Goal: Task Accomplishment & Management: Use online tool/utility

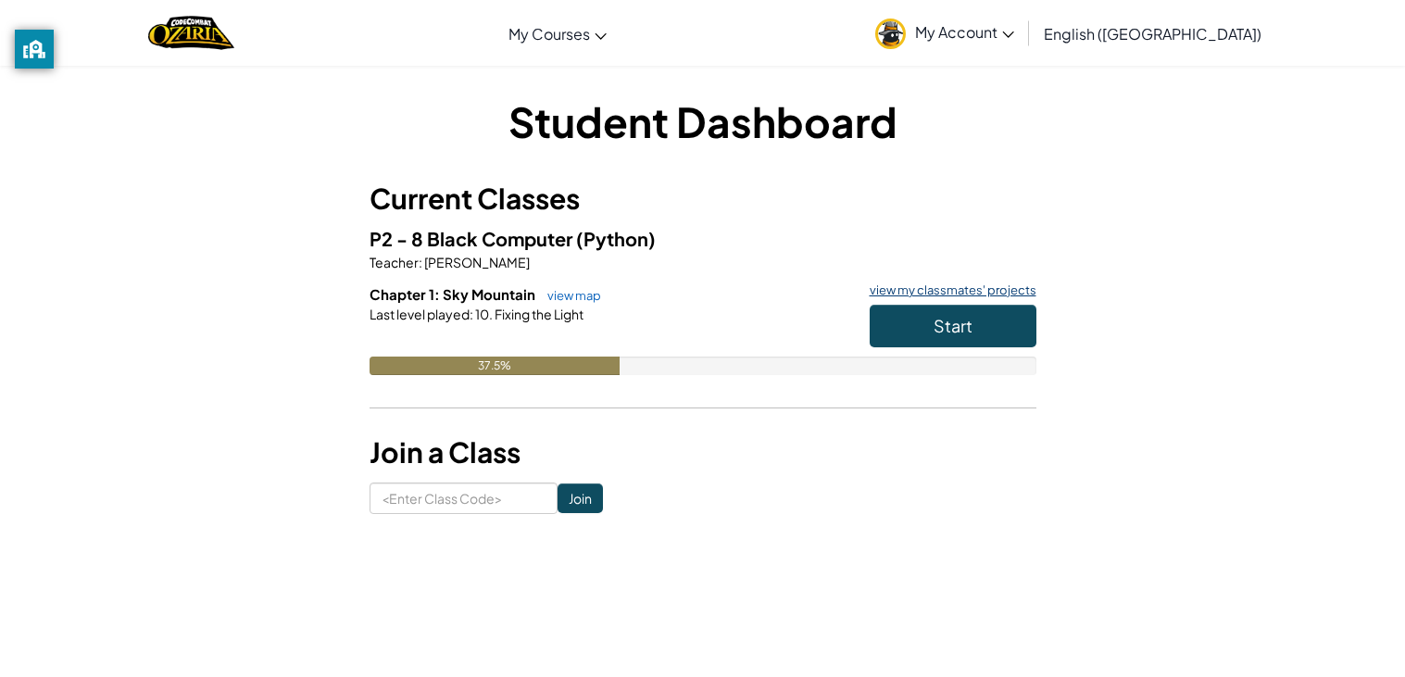
click at [934, 291] on link "view my classmates' projects" at bounding box center [948, 290] width 176 height 12
click at [410, 155] on div "Student Dashboard Current Classes P2 - 8 Black Computer (Python) Teacher : [PER…" at bounding box center [703, 303] width 667 height 421
click at [559, 299] on link "view map" at bounding box center [569, 295] width 63 height 15
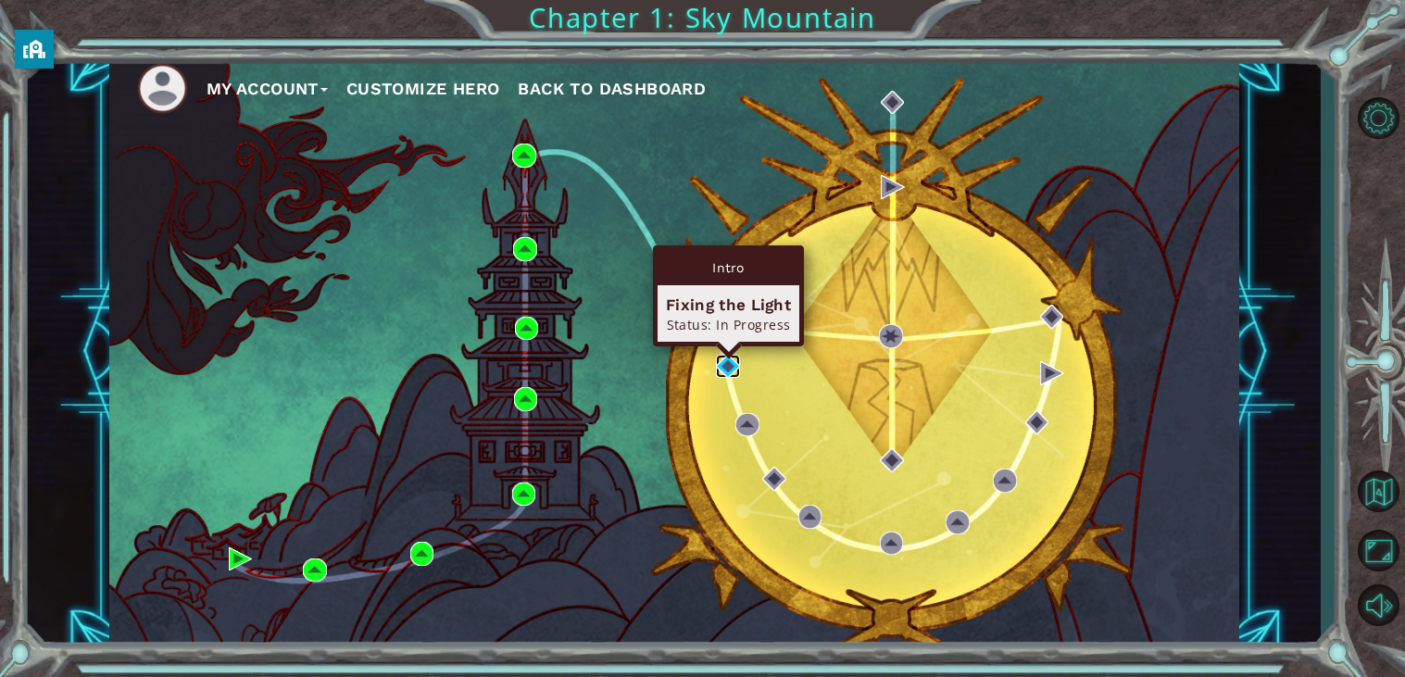
click at [733, 365] on img at bounding box center [728, 367] width 24 height 24
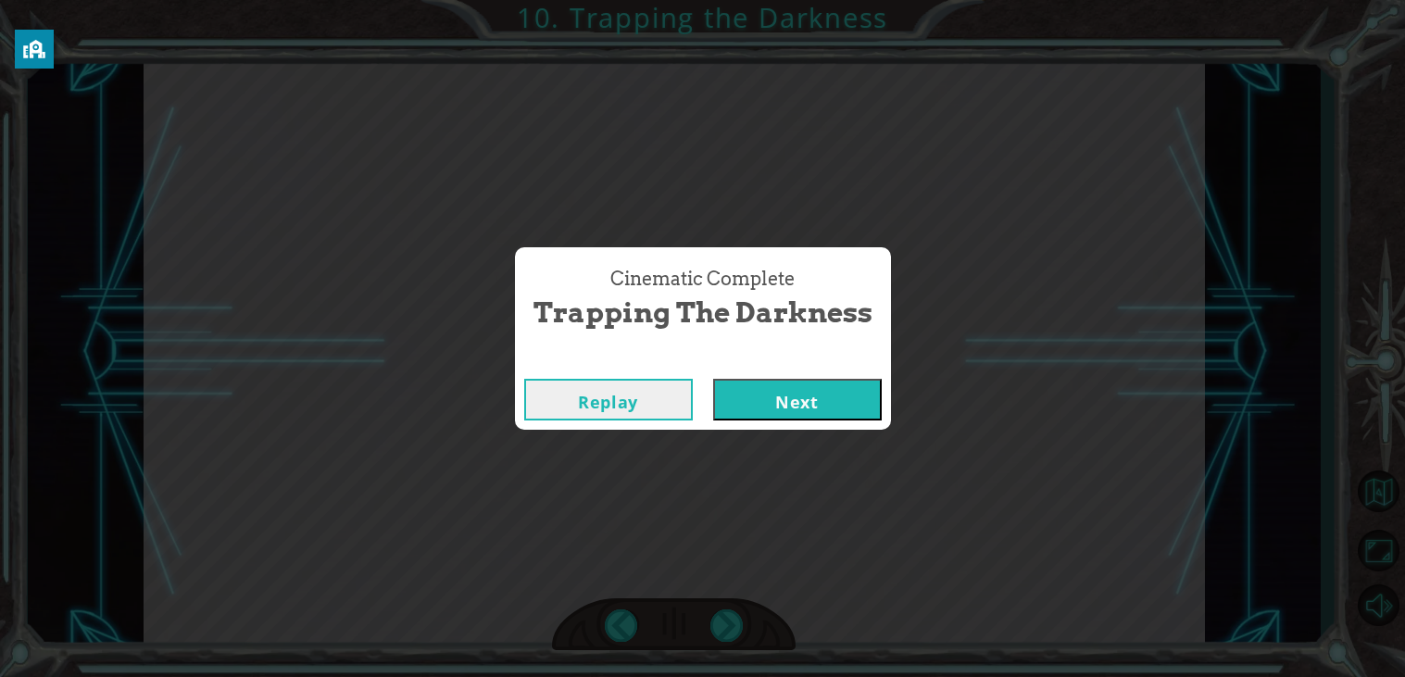
click at [853, 406] on button "Next" at bounding box center [797, 400] width 169 height 42
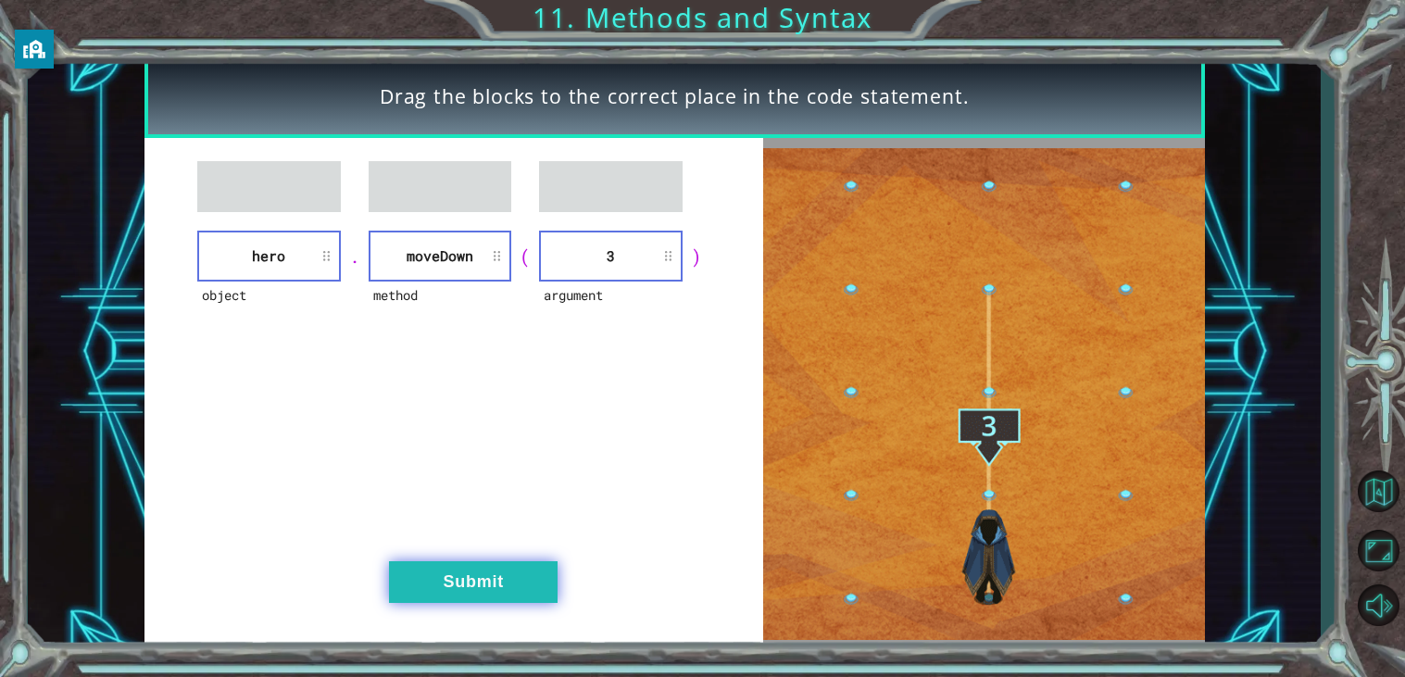
click at [464, 573] on button "Submit" at bounding box center [473, 582] width 169 height 42
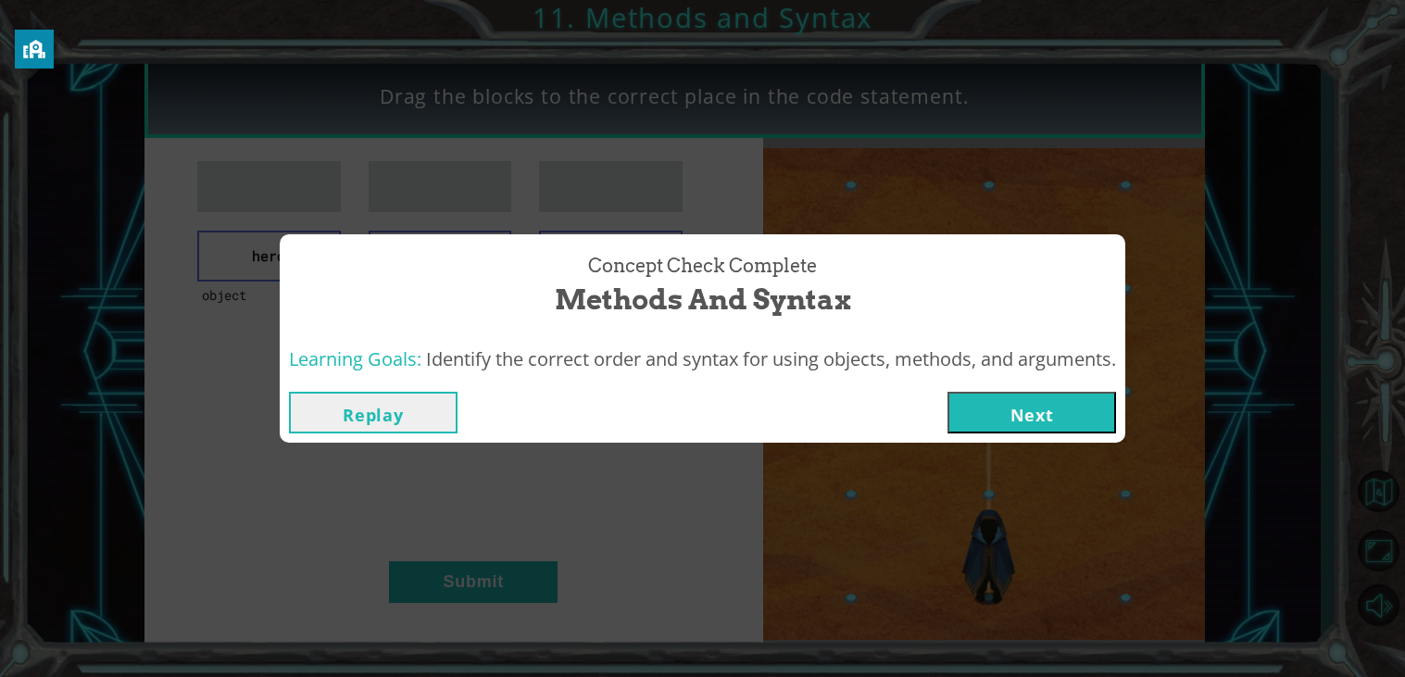
click at [979, 392] on button "Next" at bounding box center [1031, 413] width 169 height 42
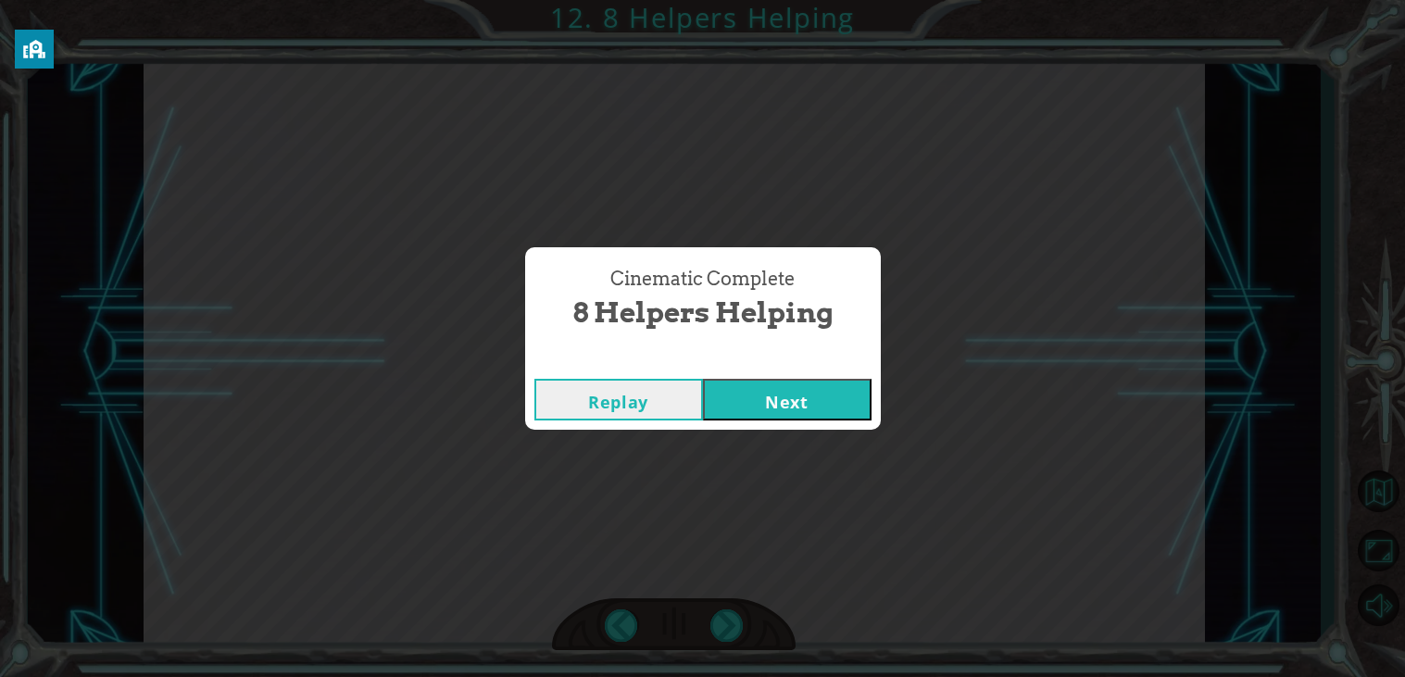
click at [815, 386] on button "Next" at bounding box center [787, 400] width 169 height 42
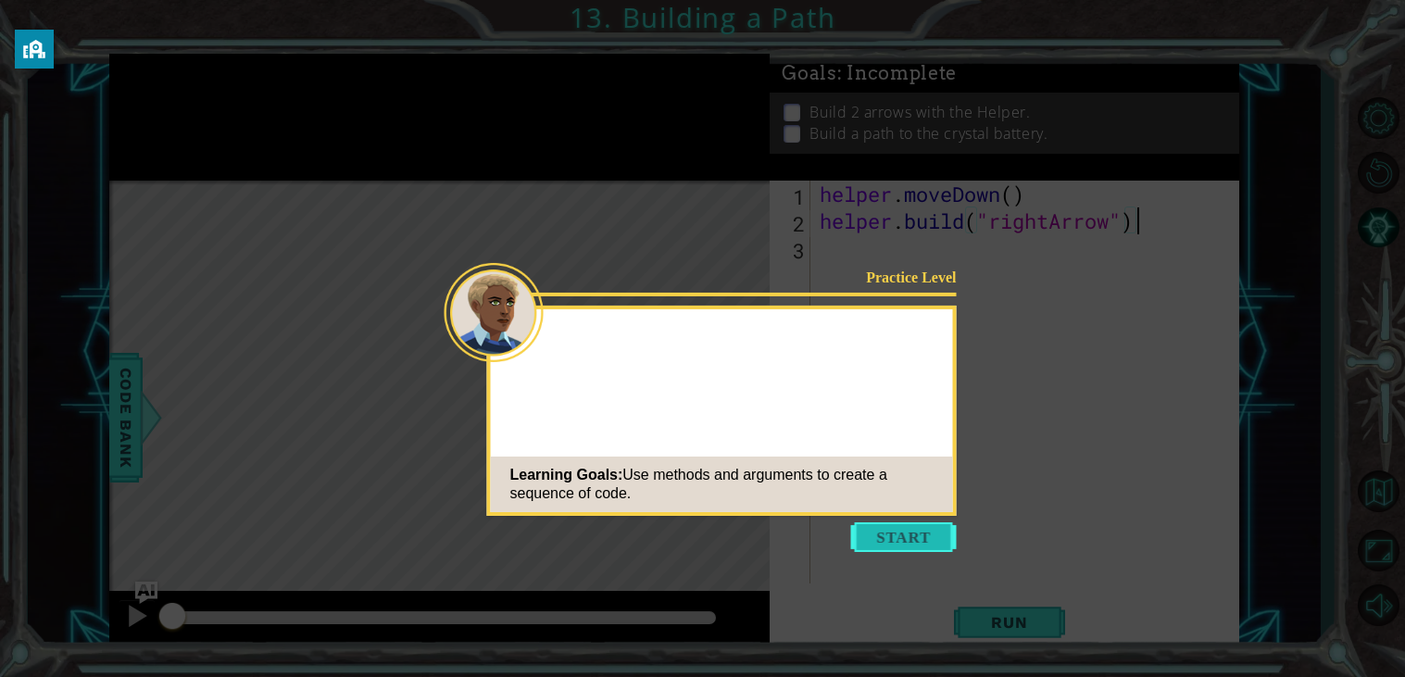
click at [929, 533] on button "Start" at bounding box center [904, 537] width 106 height 30
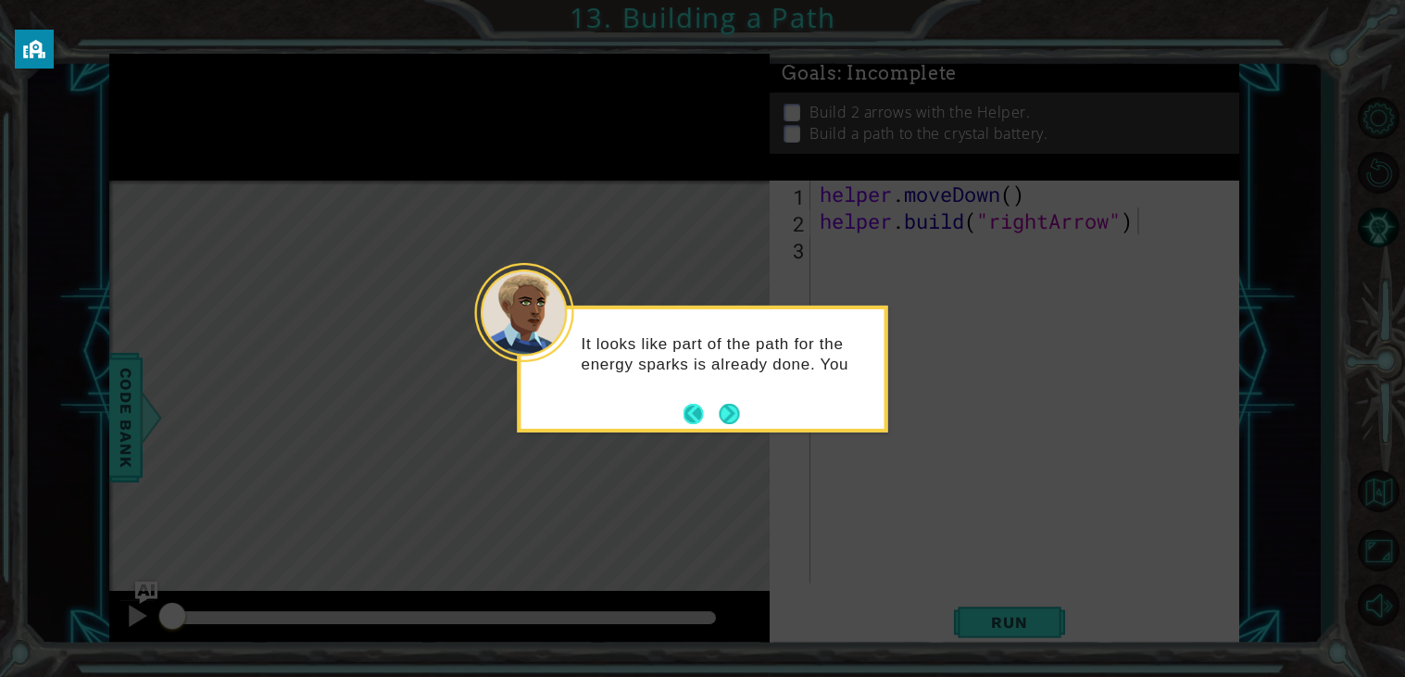
click at [719, 412] on button "Next" at bounding box center [729, 414] width 20 height 20
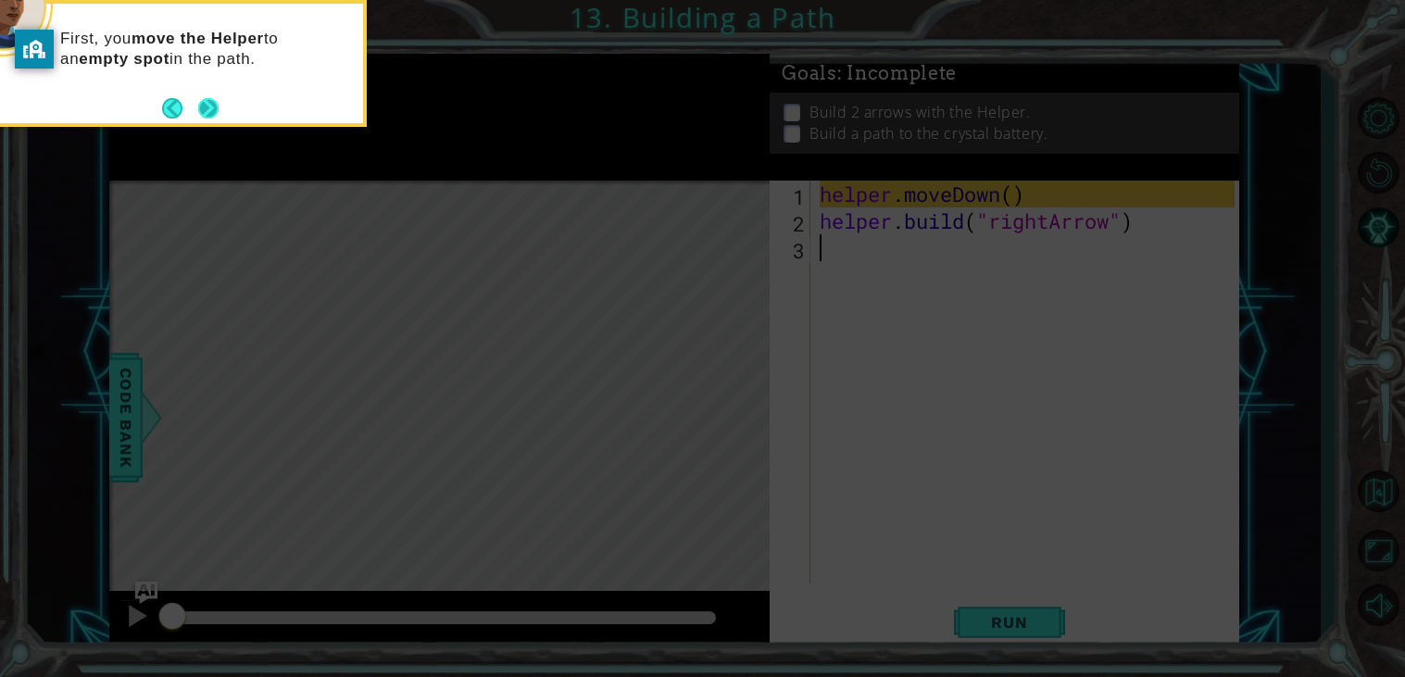
click at [197, 97] on button "Next" at bounding box center [208, 108] width 22 height 22
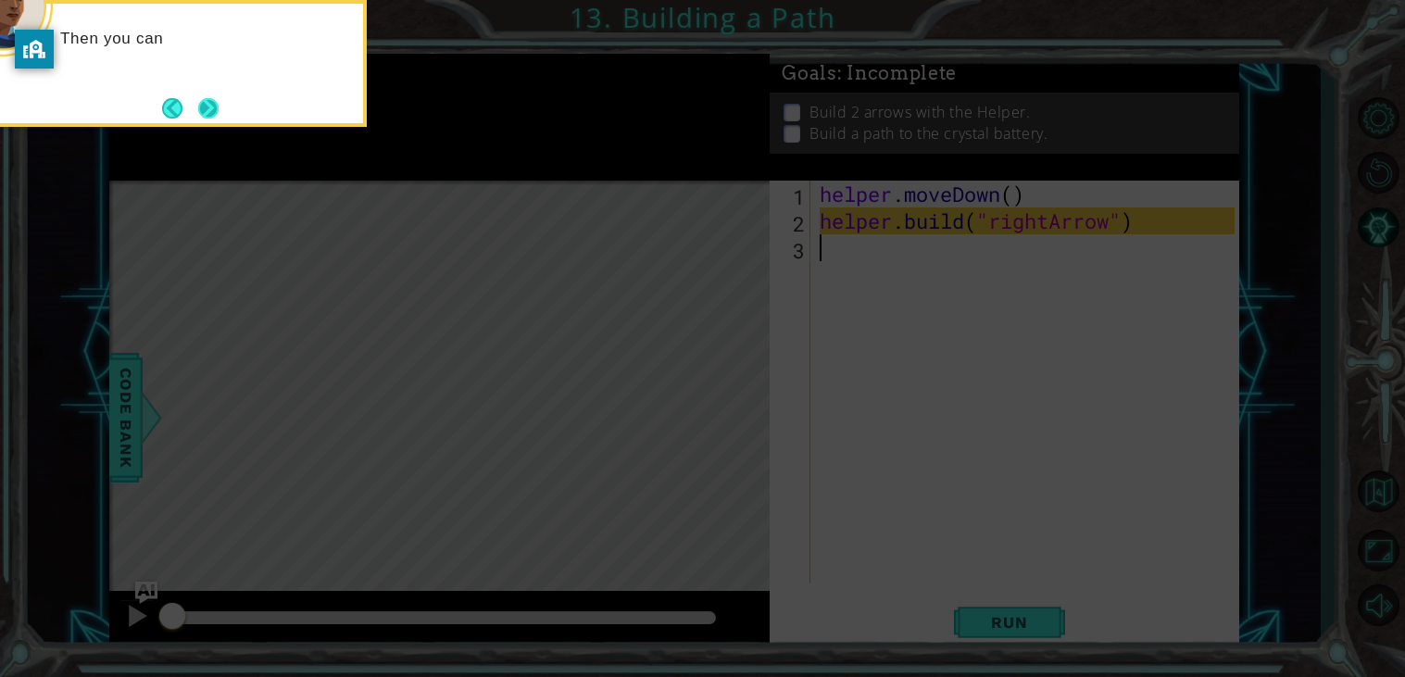
click at [209, 102] on button "Next" at bounding box center [208, 107] width 21 height 21
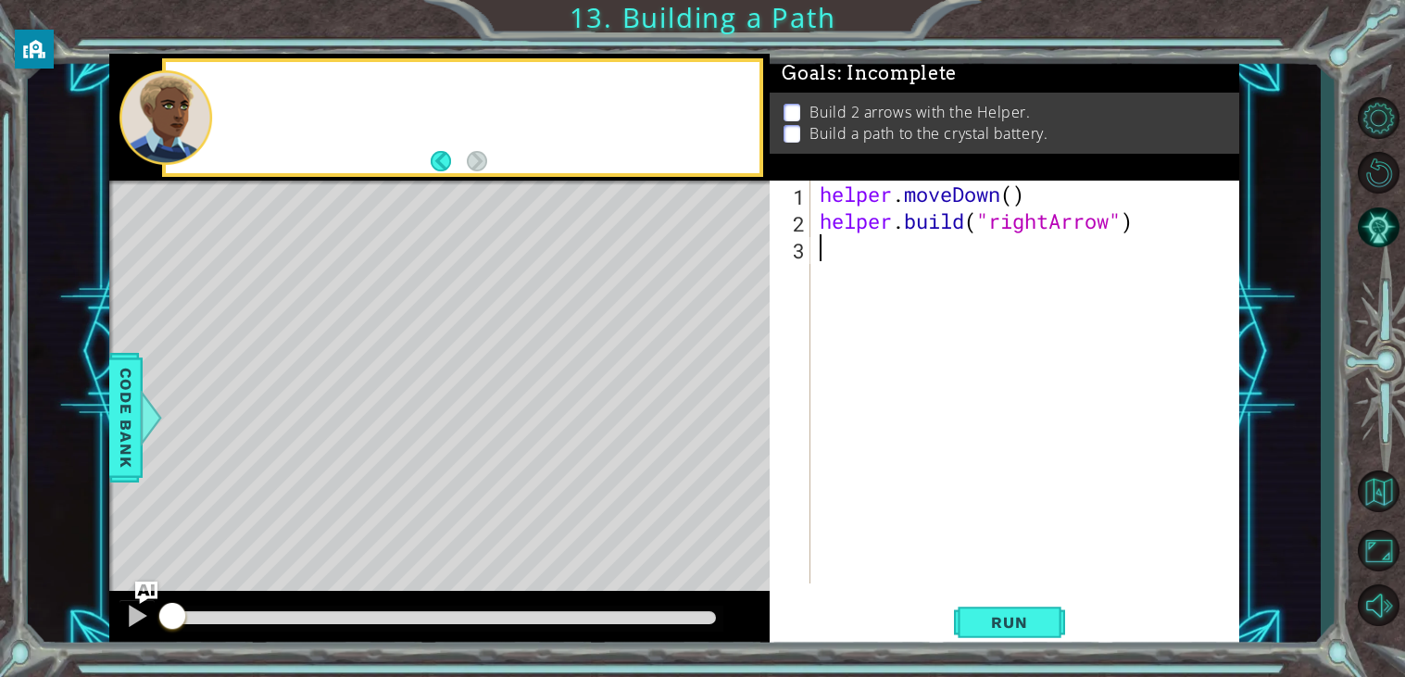
click at [209, 102] on div at bounding box center [165, 117] width 93 height 94
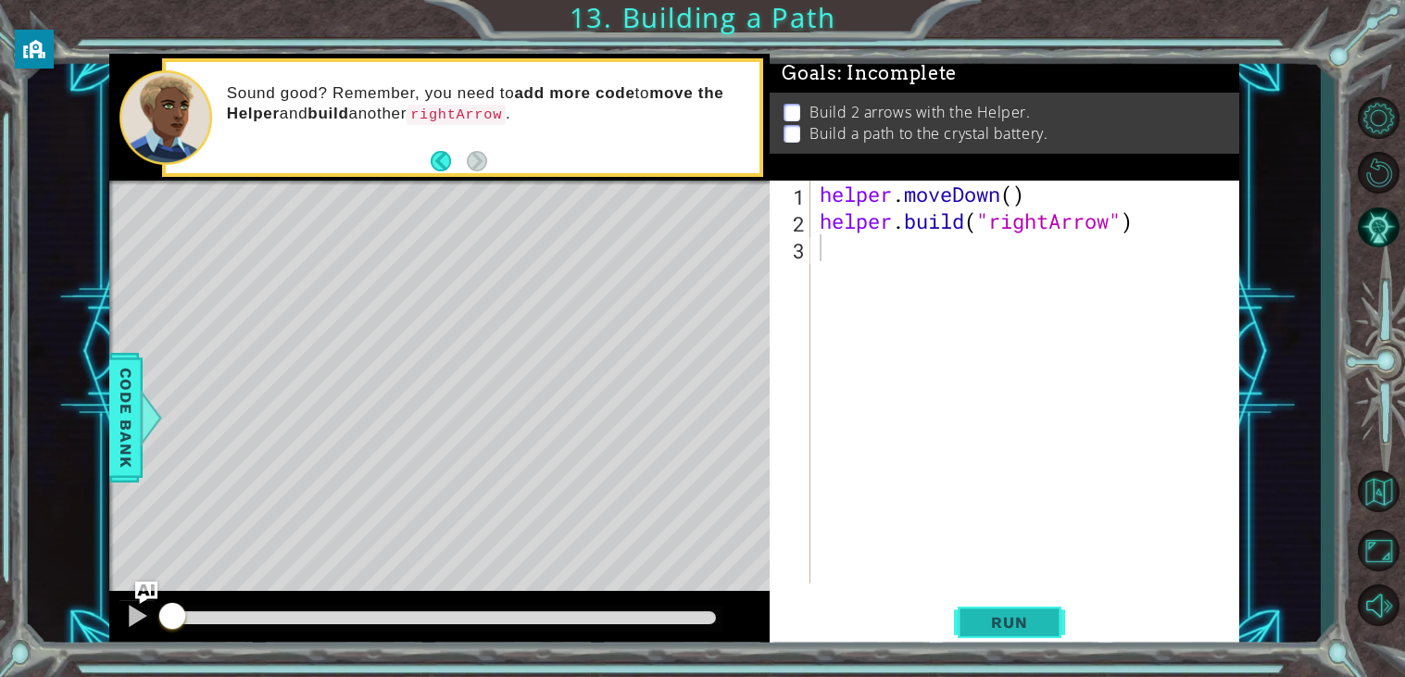
click at [998, 610] on button "Run" at bounding box center [1009, 622] width 111 height 47
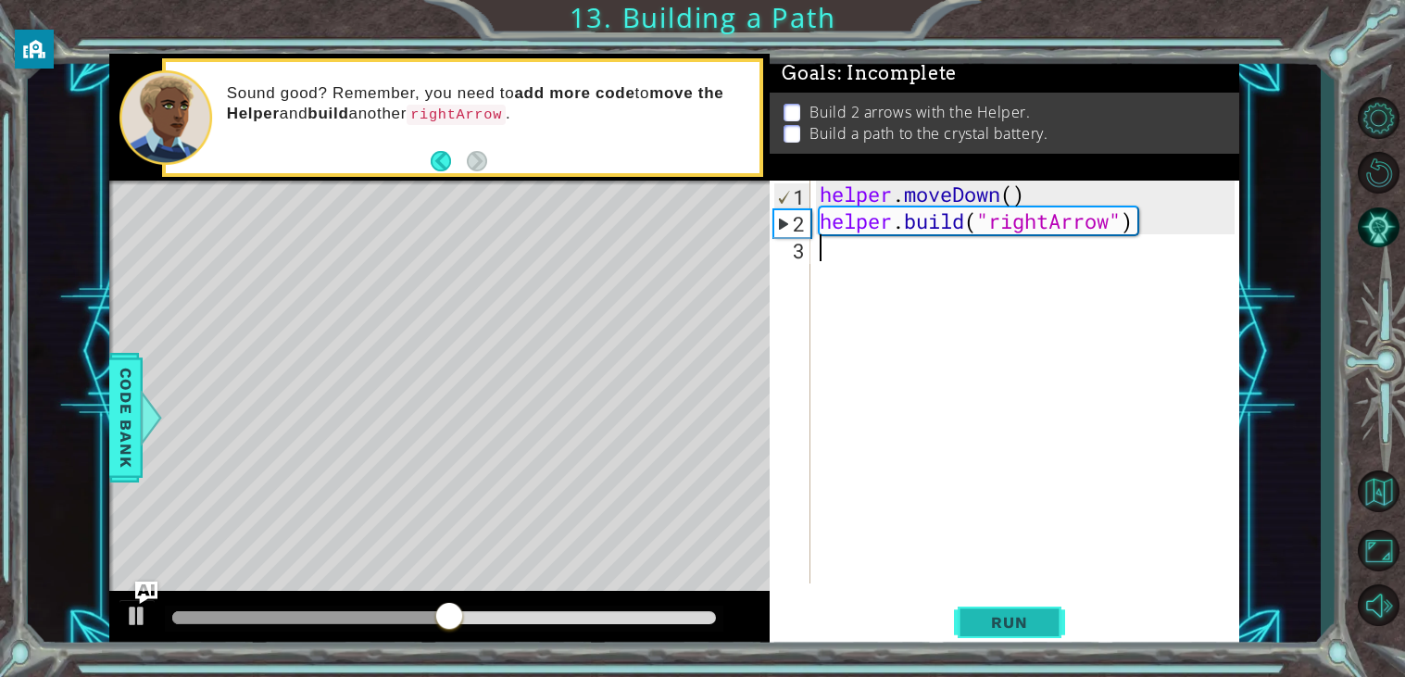
click at [998, 610] on button "Run" at bounding box center [1009, 622] width 111 height 47
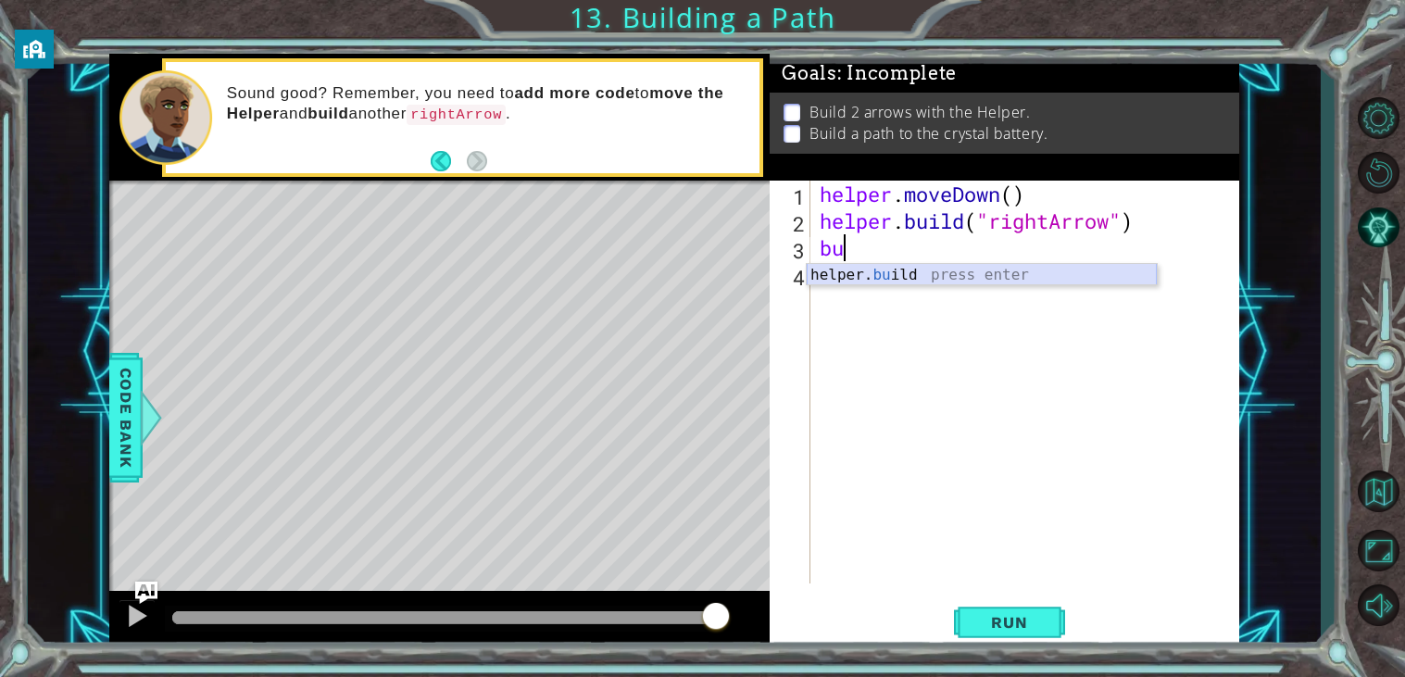
click at [1011, 266] on div "helper. bu ild press enter" at bounding box center [982, 297] width 350 height 67
type textarea "[DOMAIN_NAME]("rightArrow")"
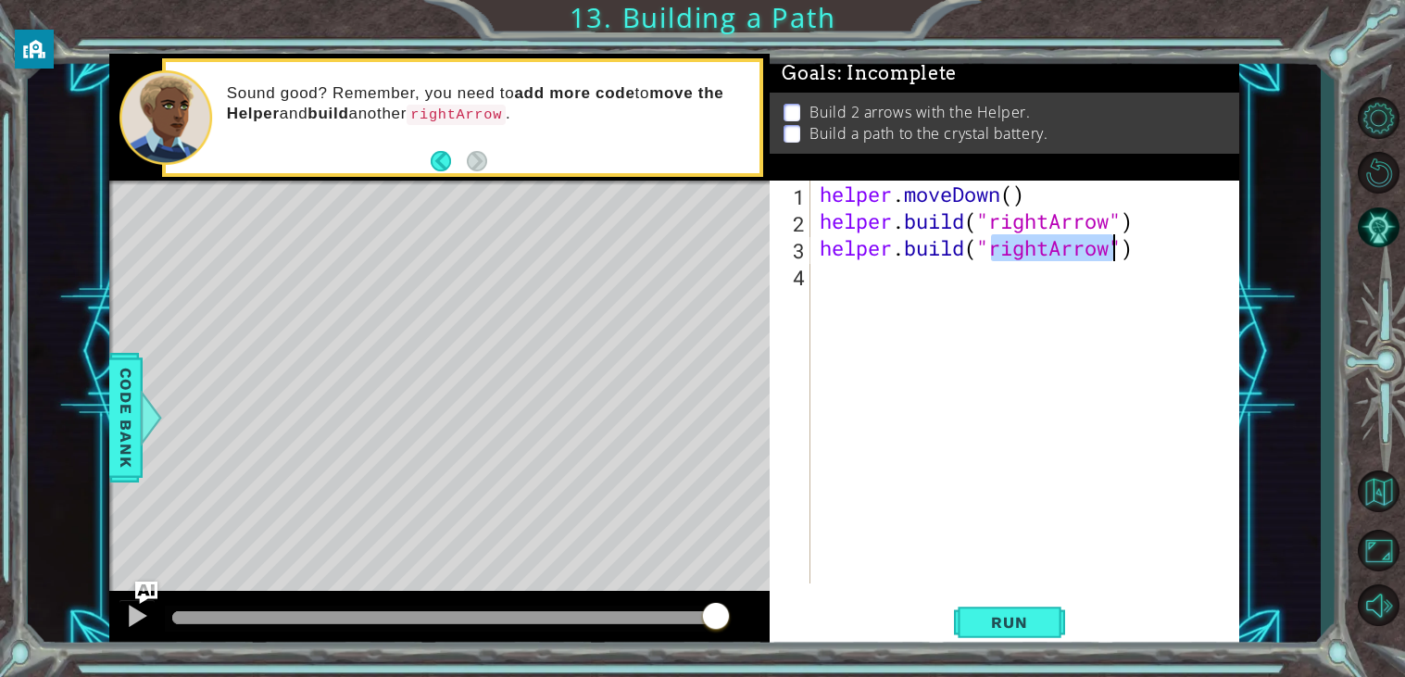
click at [985, 283] on div "helper . moveDown ( ) helper . build ( "rightArrow" ) helper . build ( "rightAr…" at bounding box center [1030, 409] width 428 height 457
type textarea "p"
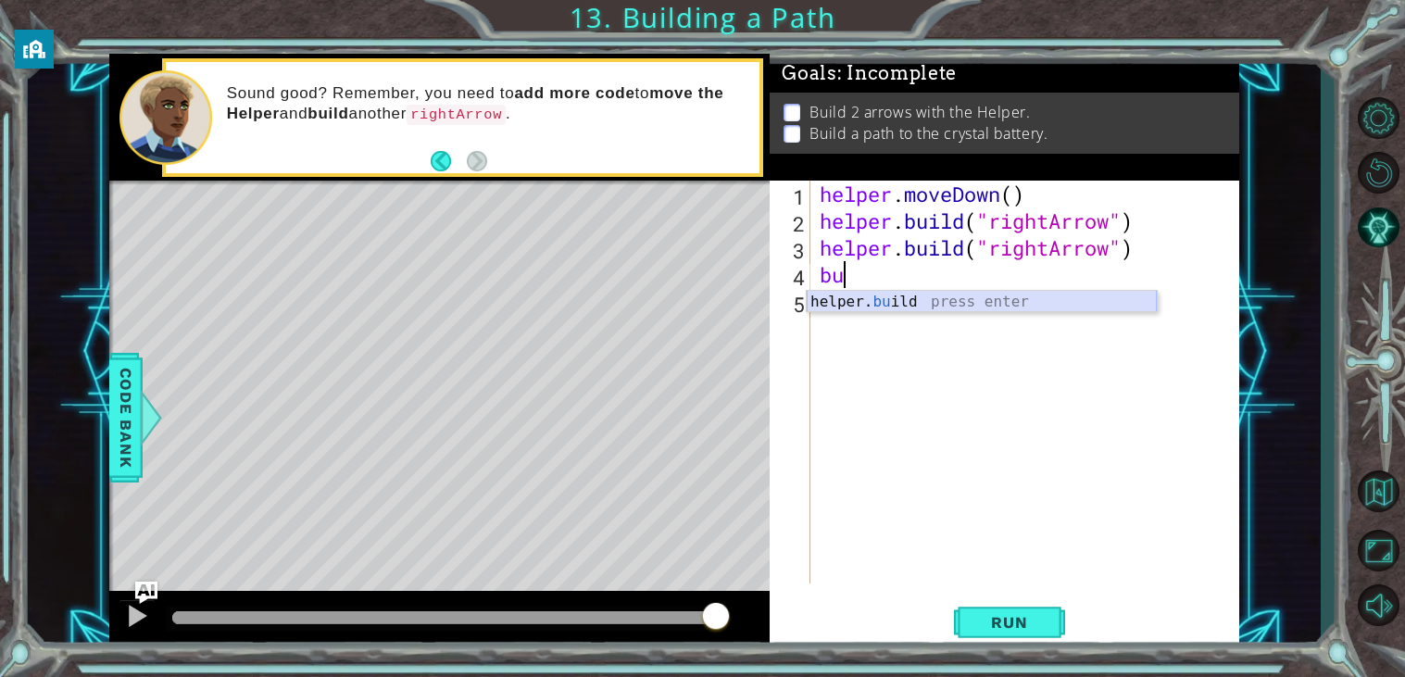
click at [982, 301] on div "helper. bu ild press enter" at bounding box center [982, 324] width 350 height 67
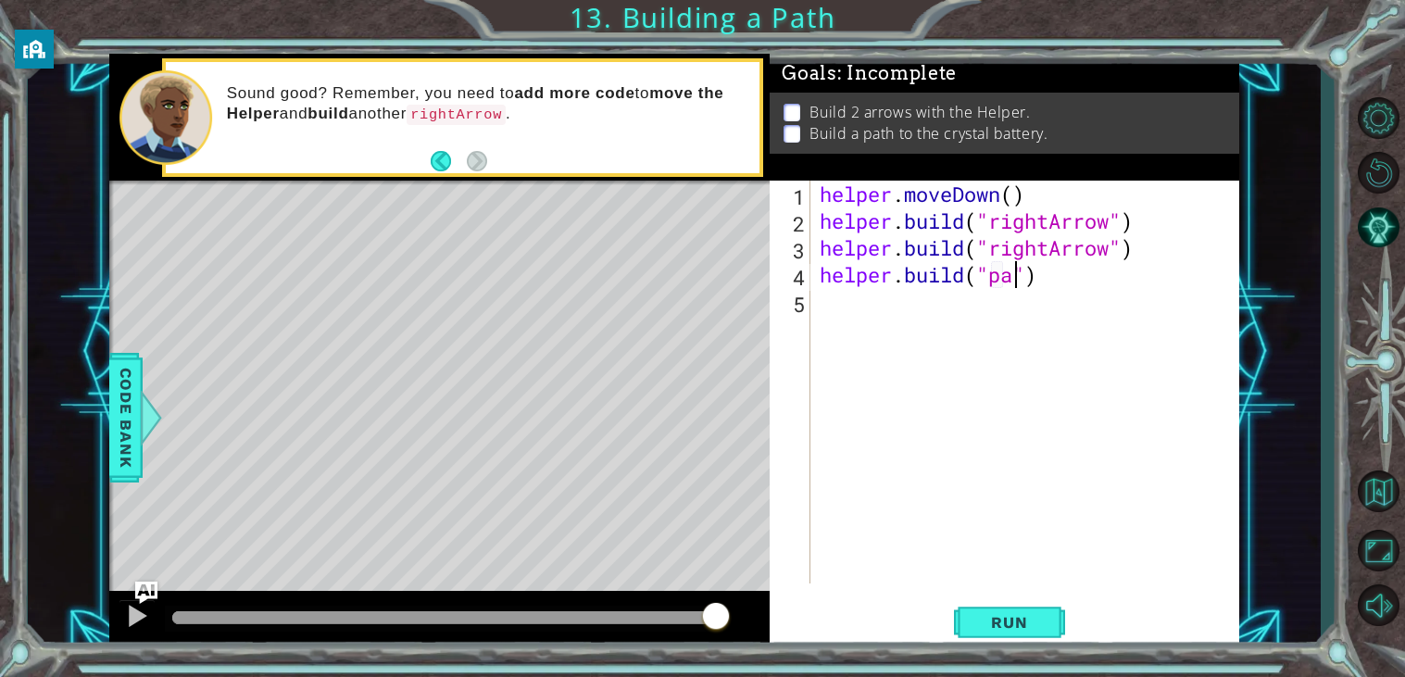
type textarea "[DOMAIN_NAME]("path")"
click at [991, 631] on span "Run" at bounding box center [1008, 622] width 73 height 19
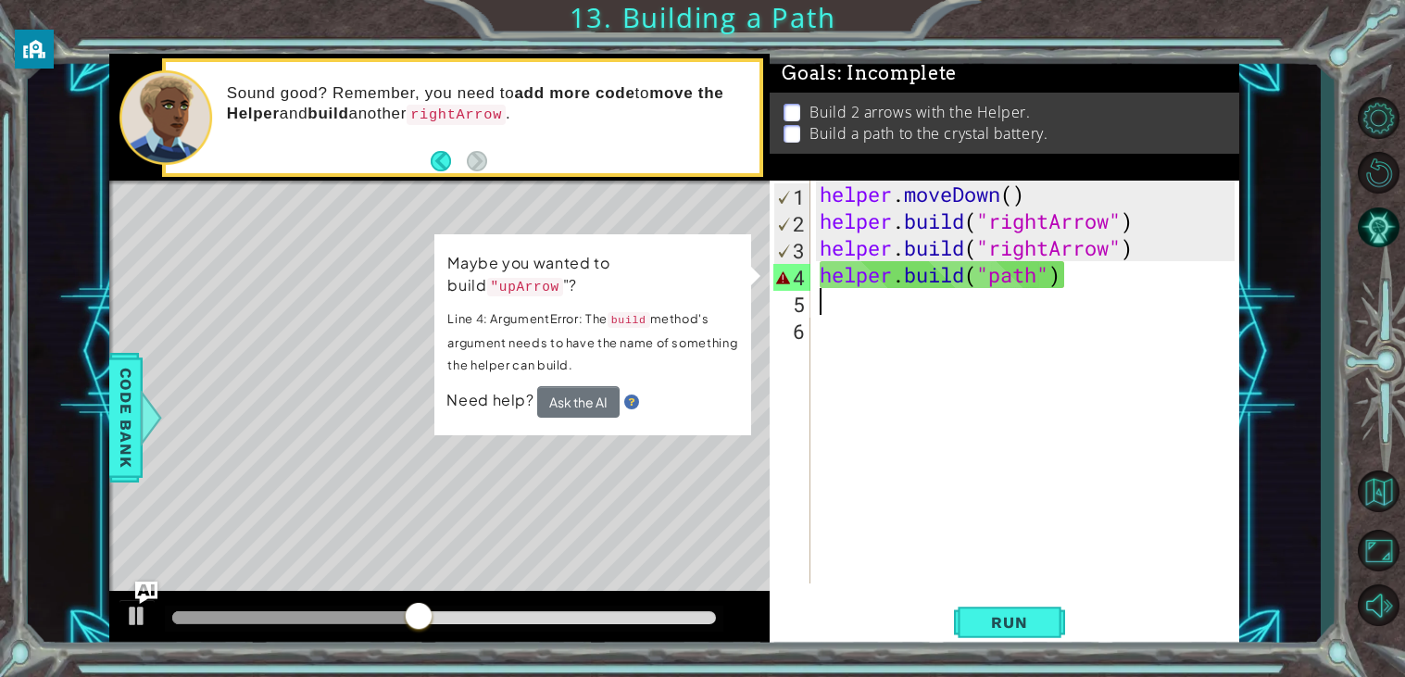
click at [1007, 282] on div "helper . moveDown ( ) helper . build ( "rightArrow" ) helper . build ( "rightAr…" at bounding box center [1030, 409] width 428 height 457
type textarea "[DOMAIN_NAME]("path")"
click at [1007, 282] on div "helper . moveDown ( ) helper . build ( "rightArrow" ) helper . build ( "rightAr…" at bounding box center [1030, 409] width 428 height 457
click at [557, 410] on button "Ask the AI" at bounding box center [577, 401] width 83 height 33
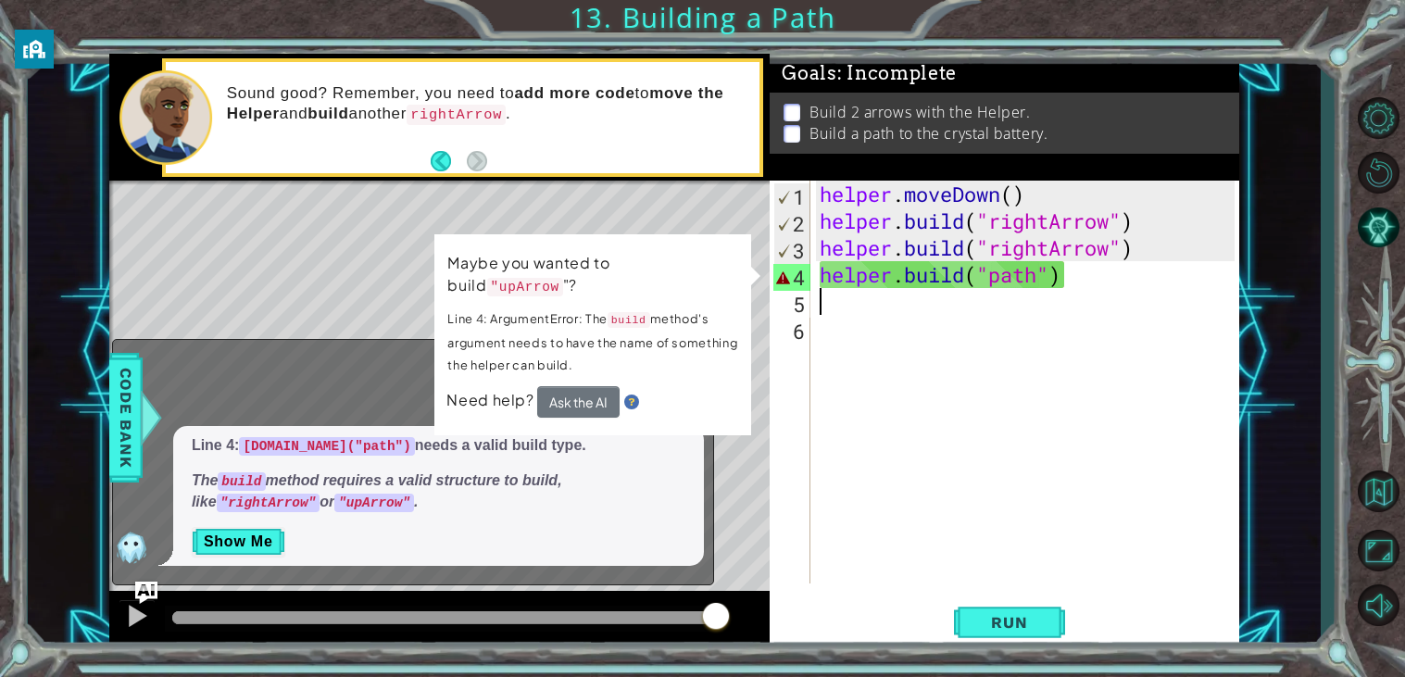
drag, startPoint x: 992, startPoint y: 290, endPoint x: 1029, endPoint y: 289, distance: 37.1
click at [1029, 289] on div "helper . moveDown ( ) helper . build ( "rightArrow" ) helper . build ( "rightAr…" at bounding box center [1030, 409] width 428 height 457
click at [1026, 288] on div "helper . moveDown ( ) helper . build ( "rightArrow" ) helper . build ( "rightAr…" at bounding box center [1030, 409] width 428 height 457
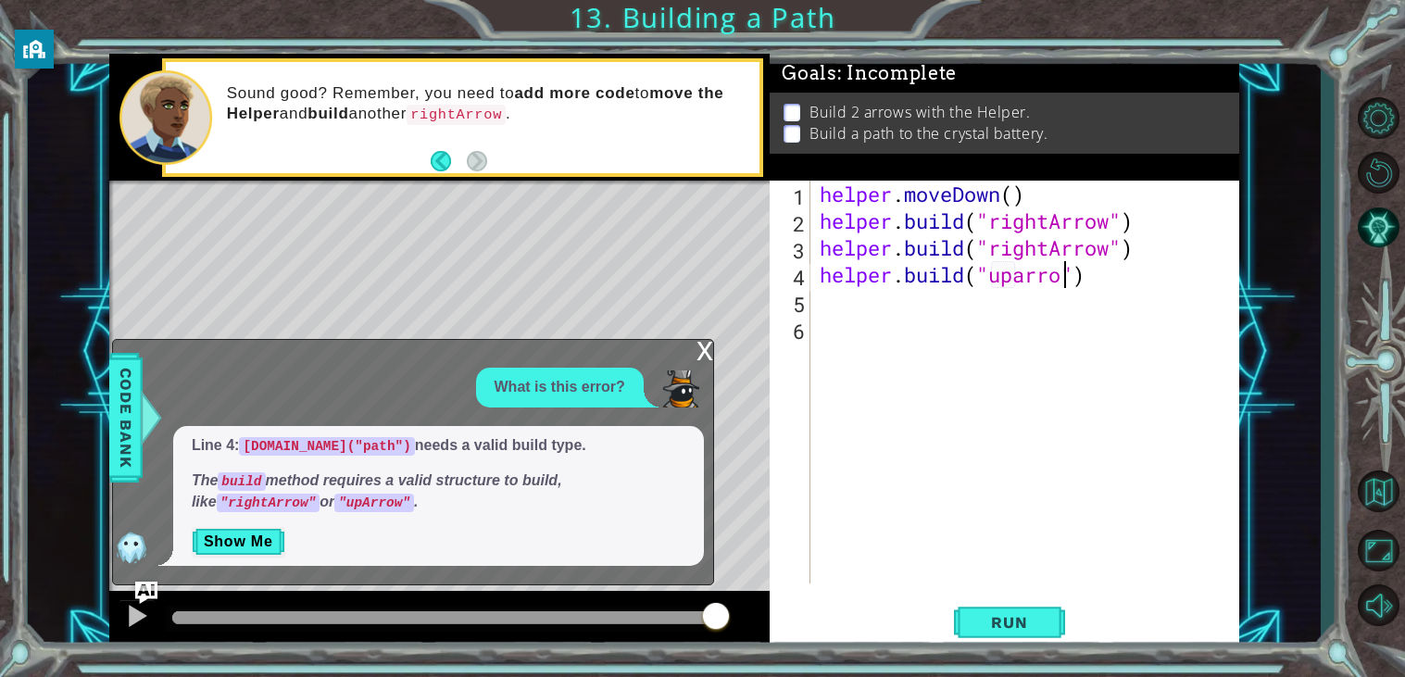
scroll to position [0, 11]
type textarea "[DOMAIN_NAME]("uparrow")"
click at [1018, 632] on span "Run" at bounding box center [1008, 622] width 73 height 19
